Goal: Information Seeking & Learning: Learn about a topic

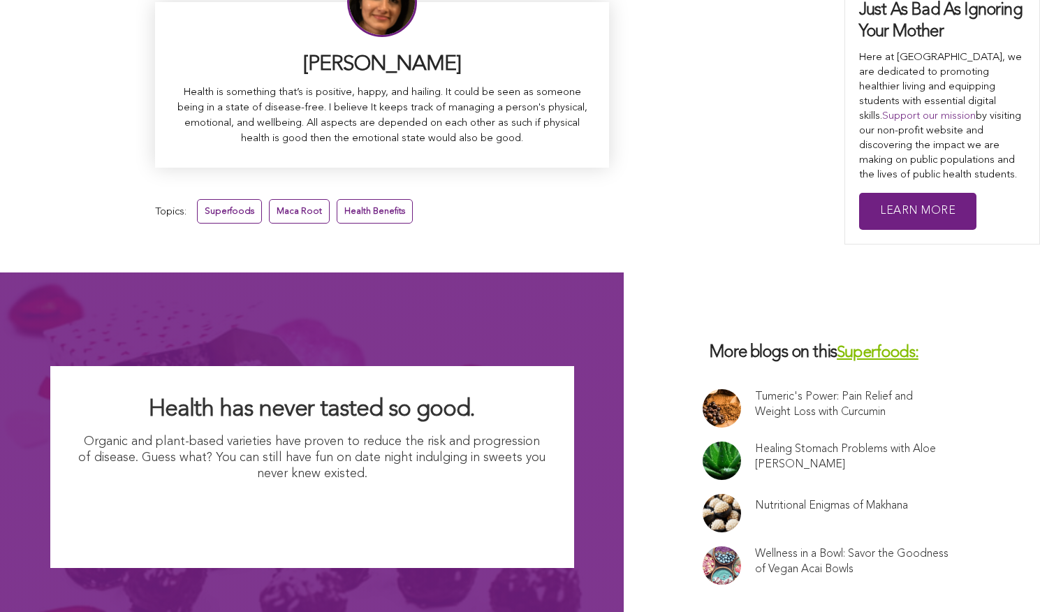
scroll to position [9240, 0]
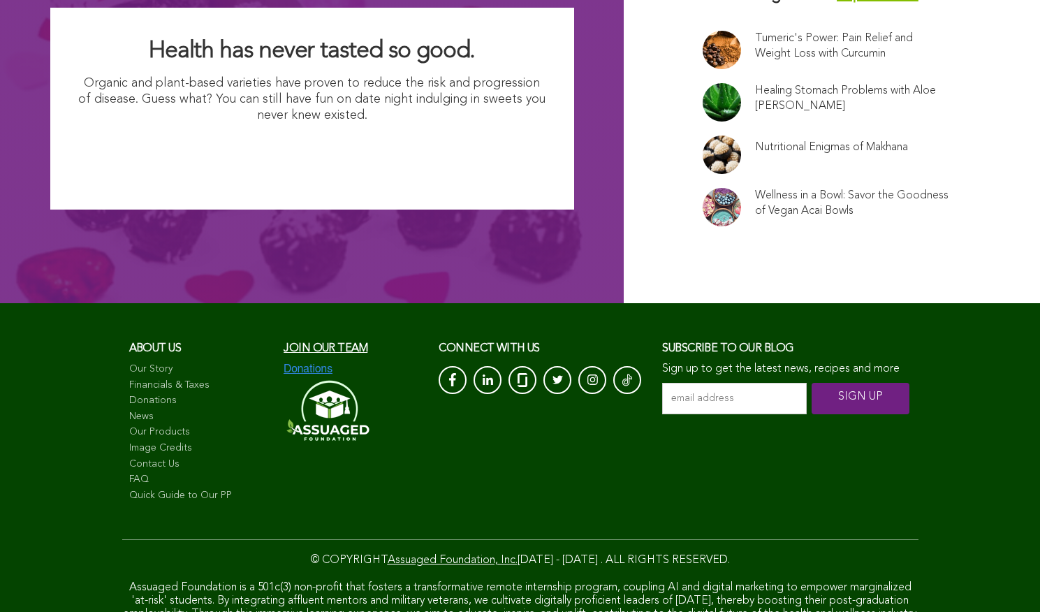
click at [129, 473] on link "FAQ" at bounding box center [199, 480] width 141 height 14
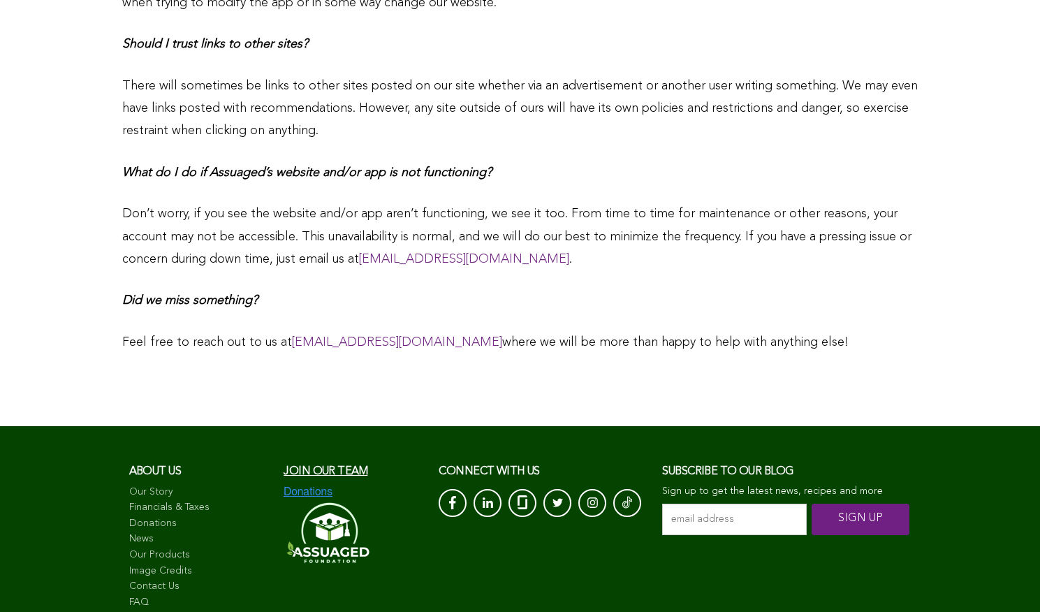
scroll to position [2601, 0]
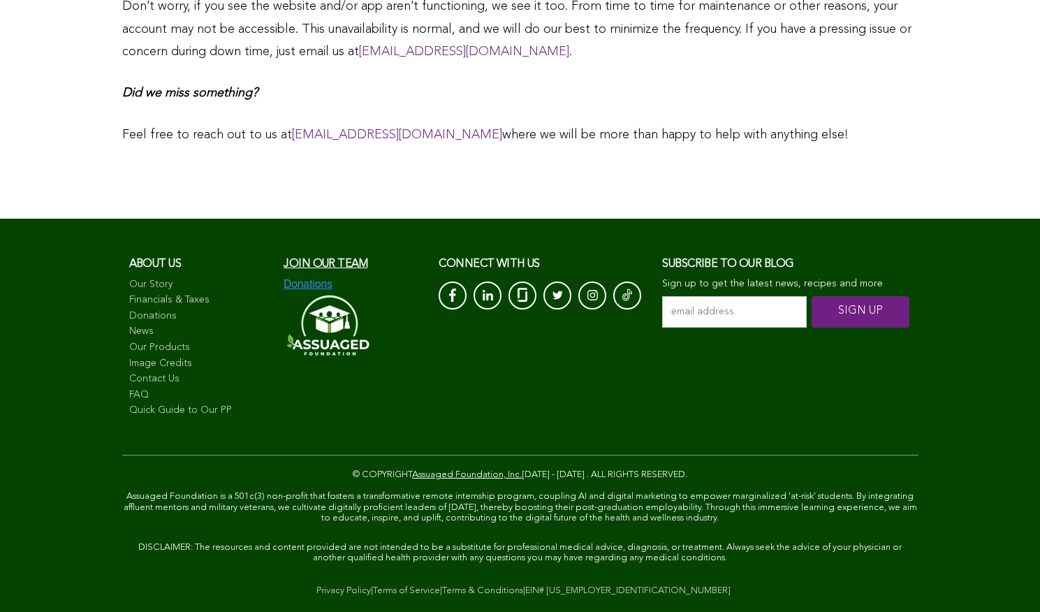
click at [129, 372] on link "Contact Us" at bounding box center [199, 379] width 141 height 14
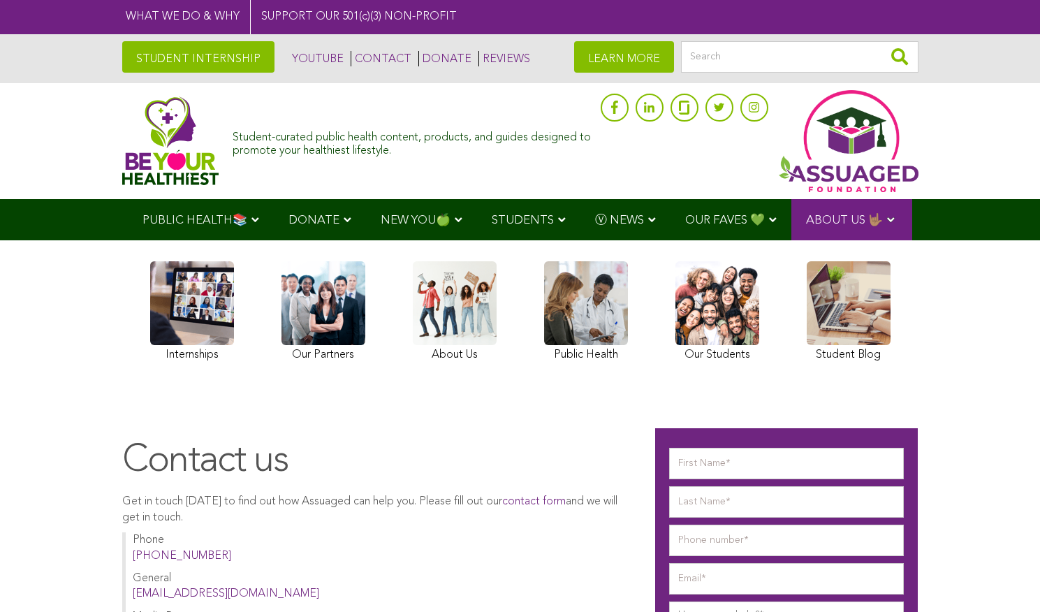
click at [122, 136] on img at bounding box center [170, 140] width 97 height 89
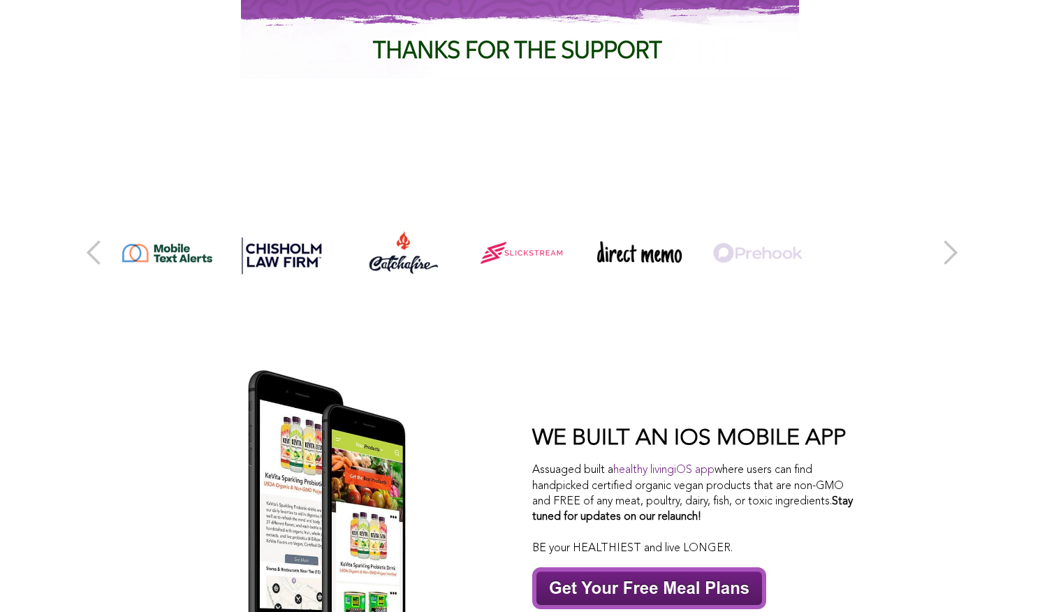
scroll to position [6015, 0]
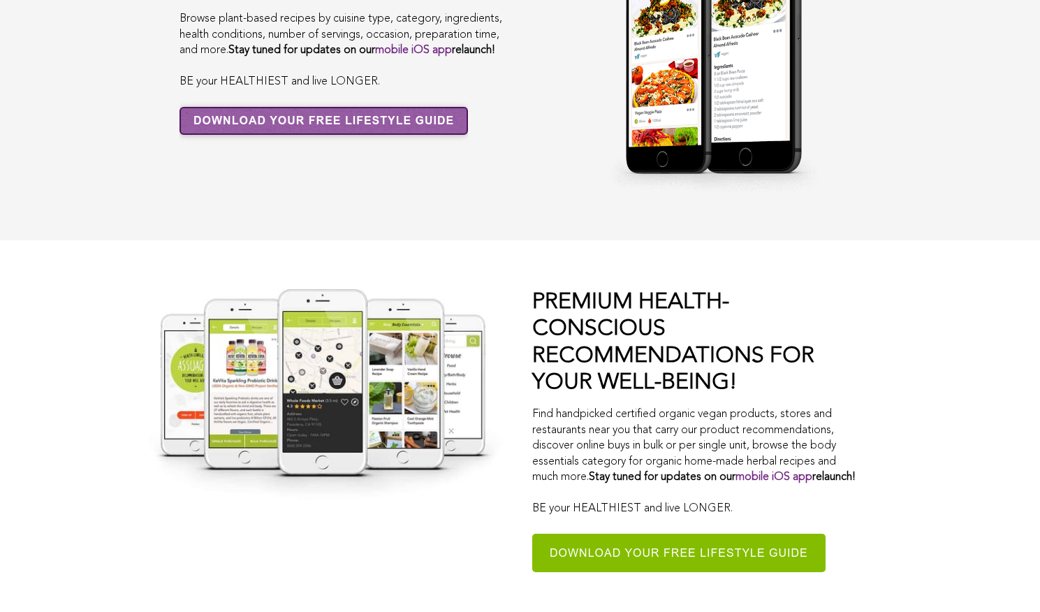
scroll to position [8624, 0]
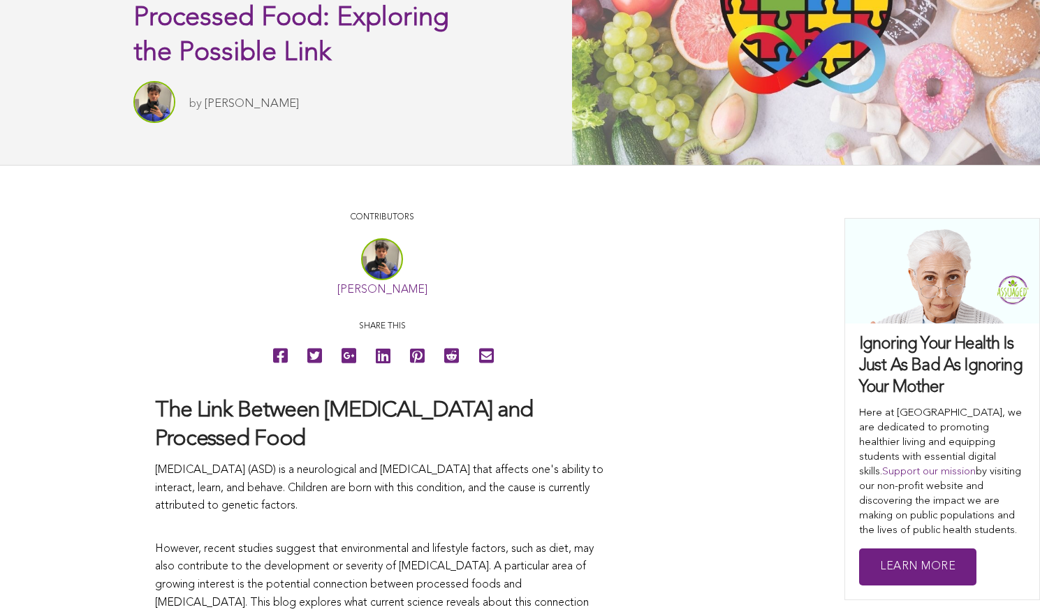
scroll to position [588, 0]
